Goal: Information Seeking & Learning: Learn about a topic

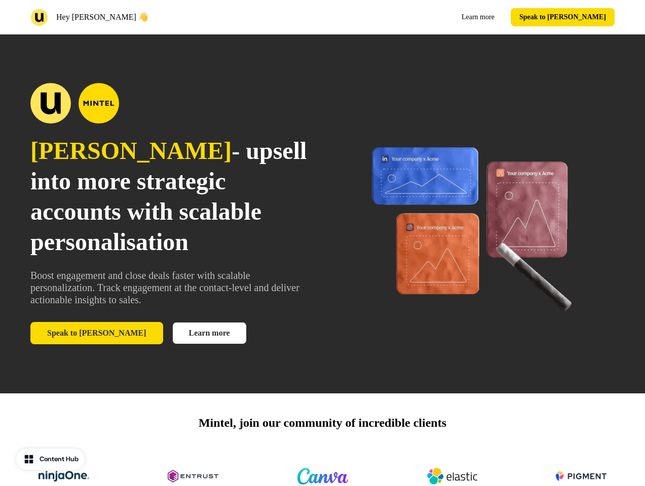
click at [322, 17] on div "Hey [PERSON_NAME] Learn more Speak to [PERSON_NAME]" at bounding box center [322, 17] width 645 height 34
click at [174, 17] on div "Hey [PERSON_NAME] 👋" at bounding box center [174, 18] width 288 height 18
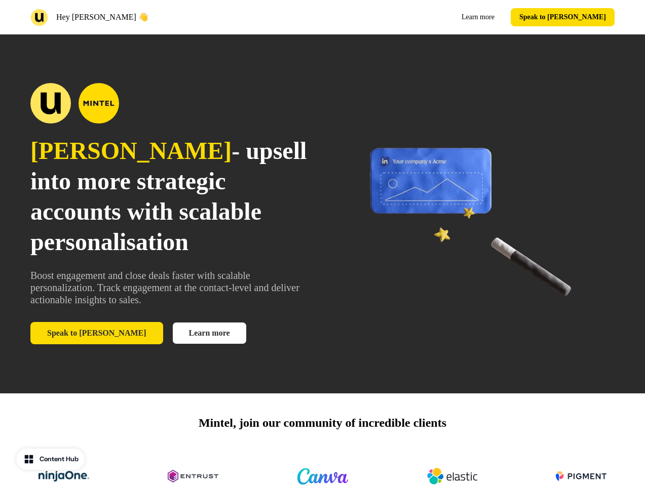
click at [471, 17] on div "Learn more Speak to [PERSON_NAME]" at bounding box center [471, 17] width 288 height 18
click at [580, 17] on button "Speak to [PERSON_NAME]" at bounding box center [563, 17] width 104 height 18
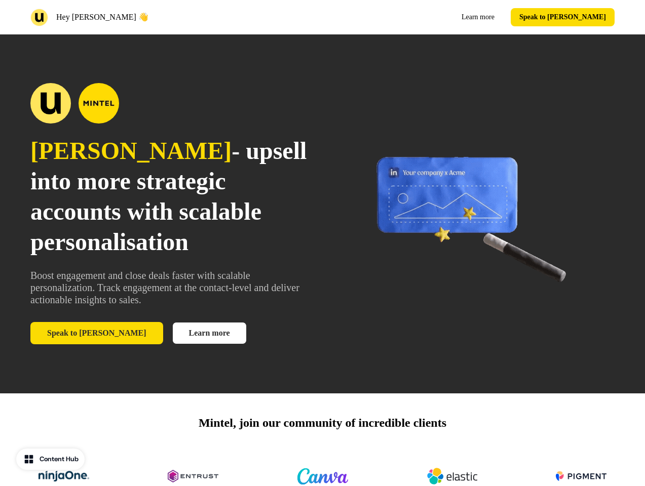
click at [322, 214] on div "[PERSON_NAME] - upsell into more strategic accounts with scalable personalisati…" at bounding box center [322, 213] width 645 height 359
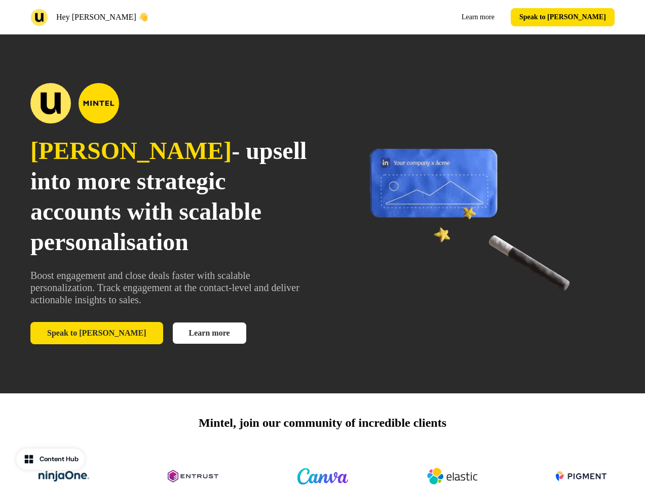
click at [169, 214] on span "- upsell into more strategic accounts with scalable personalisation" at bounding box center [168, 196] width 276 height 118
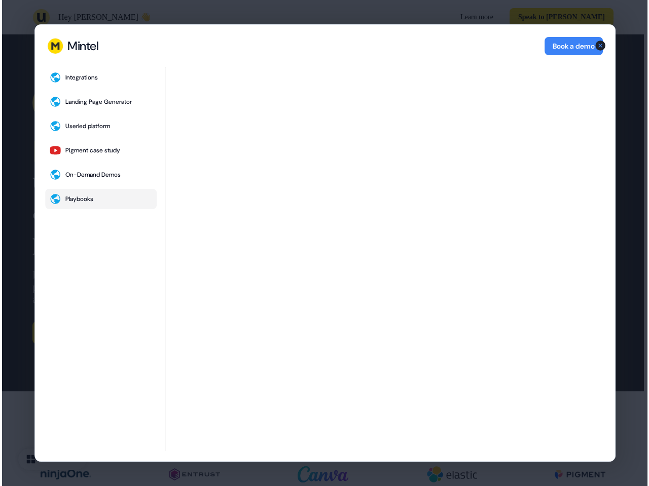
scroll to position [2701, 0]
